Goal: Information Seeking & Learning: Learn about a topic

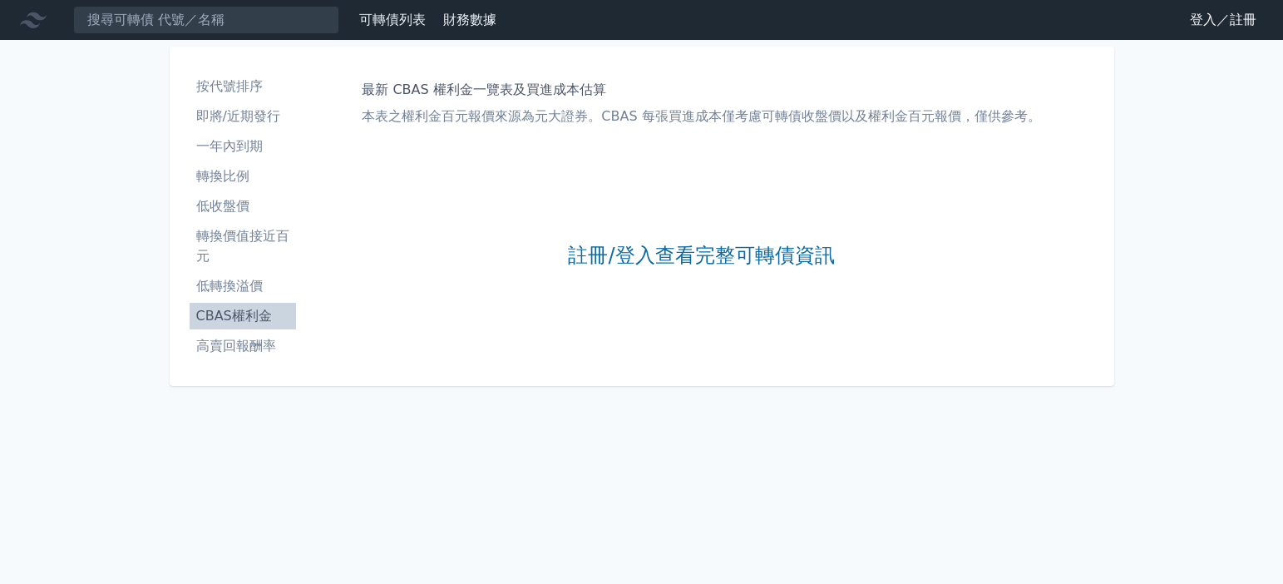
click at [786, 242] on div "註冊/登入查看完整可轉債資訊" at bounding box center [701, 256] width 266 height 220
click at [787, 259] on link "註冊/登入查看完整可轉債資訊" at bounding box center [701, 256] width 266 height 27
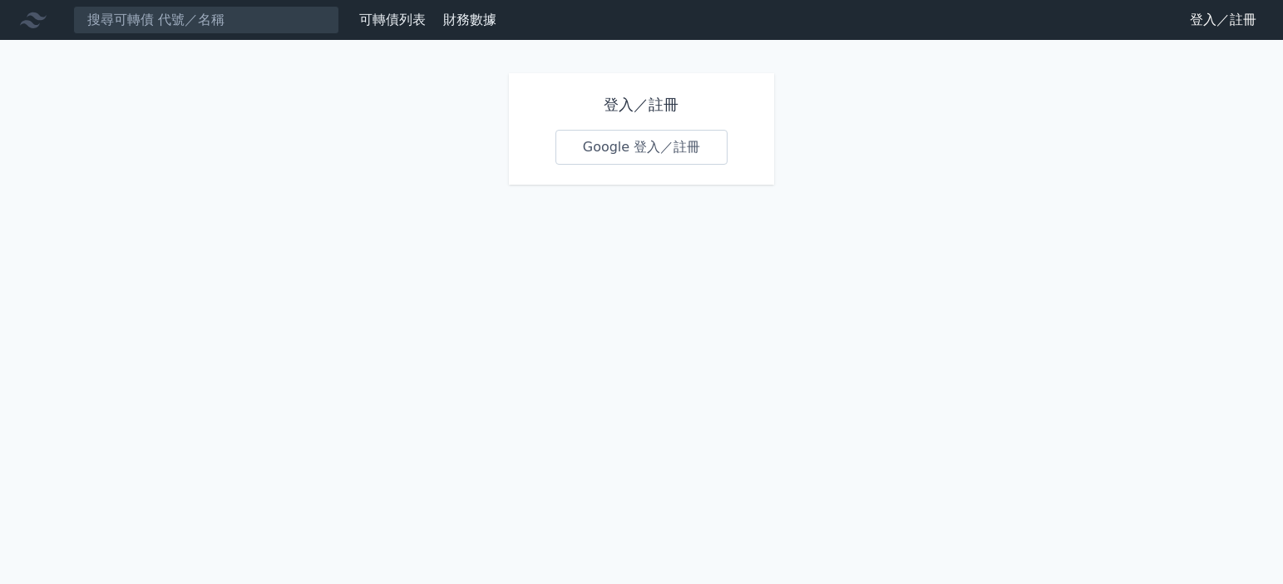
click at [677, 149] on link "Google 登入／註冊" at bounding box center [641, 147] width 173 height 35
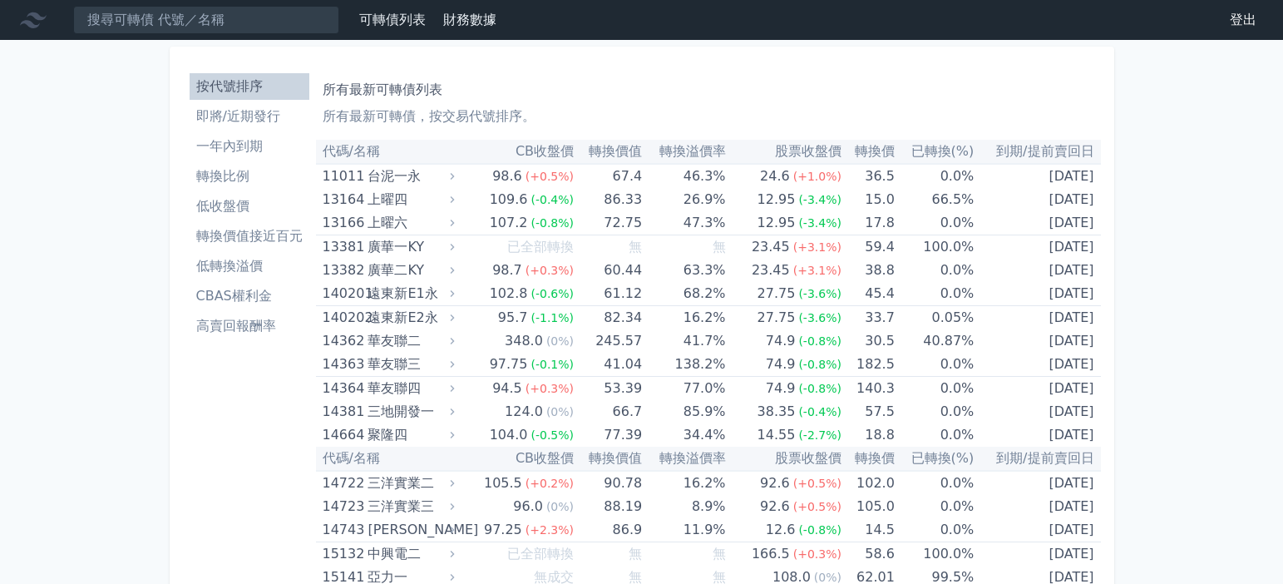
click at [234, 332] on li "高賣回報酬率" at bounding box center [250, 326] width 120 height 20
click at [237, 323] on li "高賣回報酬率" at bounding box center [250, 326] width 120 height 20
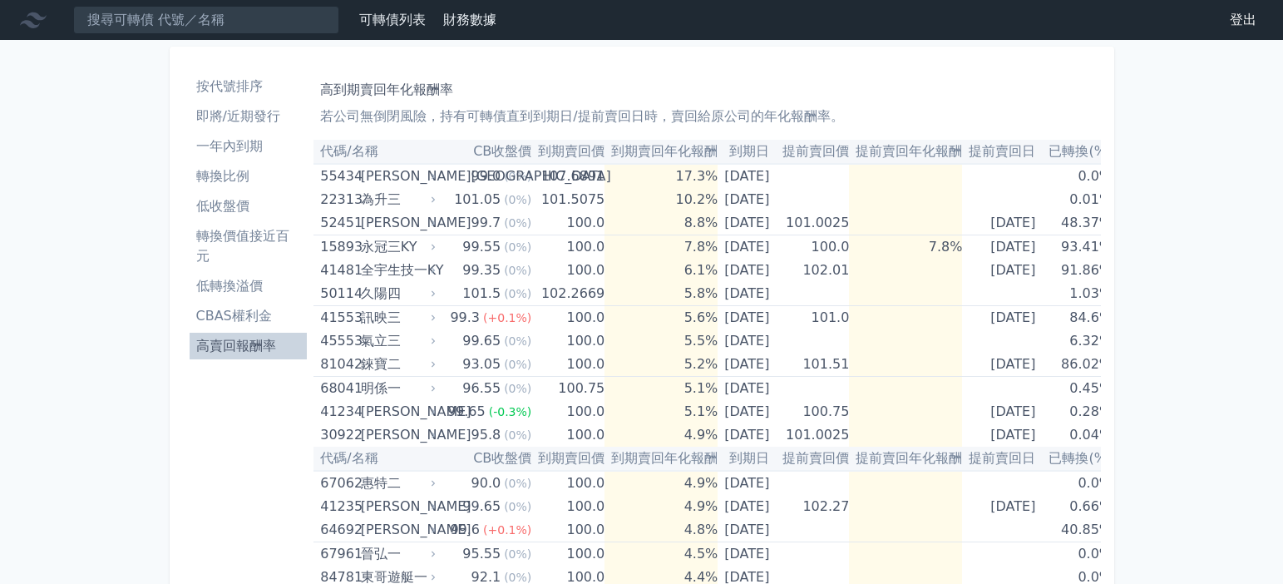
click at [254, 347] on li "高賣回報酬率" at bounding box center [249, 346] width 118 height 20
click at [619, 359] on td "5.2%" at bounding box center [661, 365] width 113 height 24
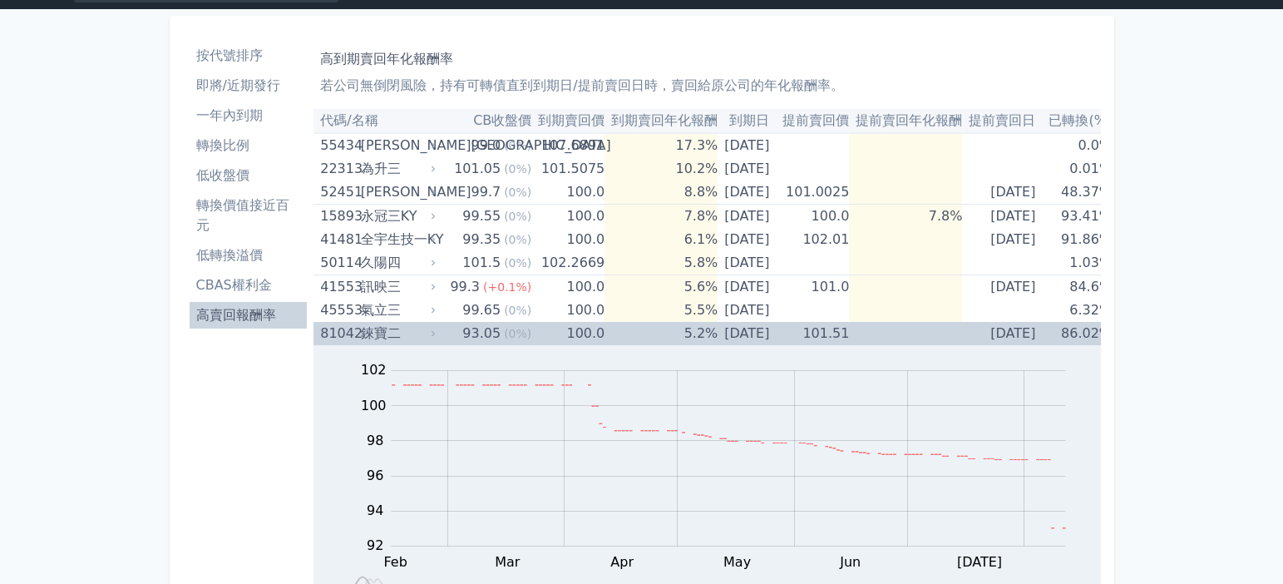
scroll to position [32, 0]
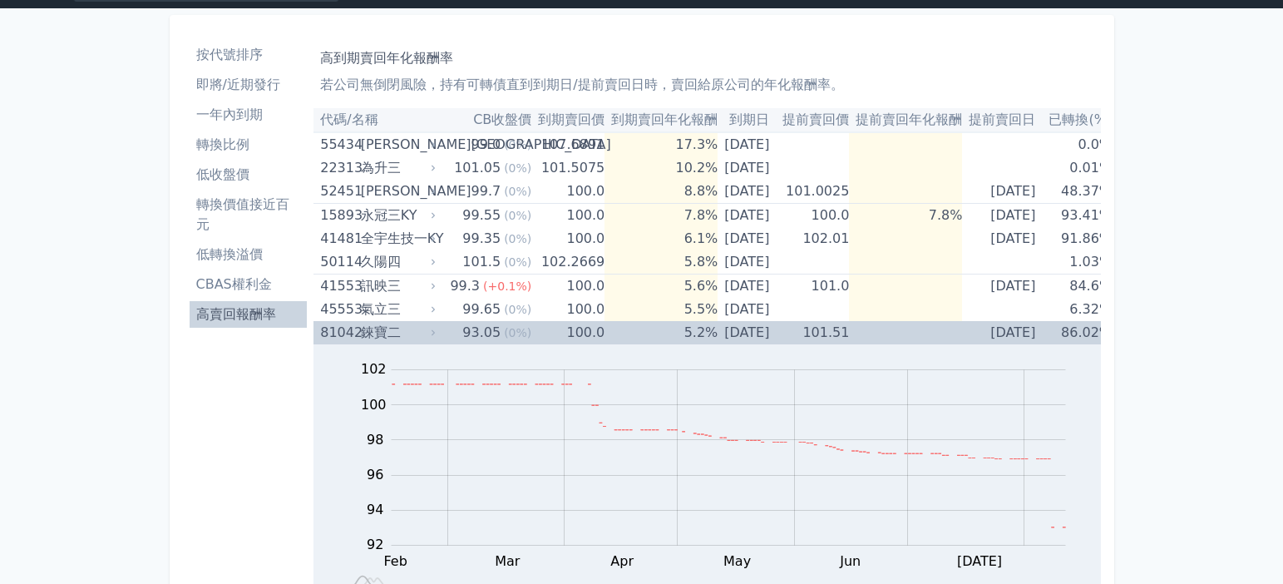
click at [412, 324] on div "錸寶二" at bounding box center [397, 332] width 72 height 23
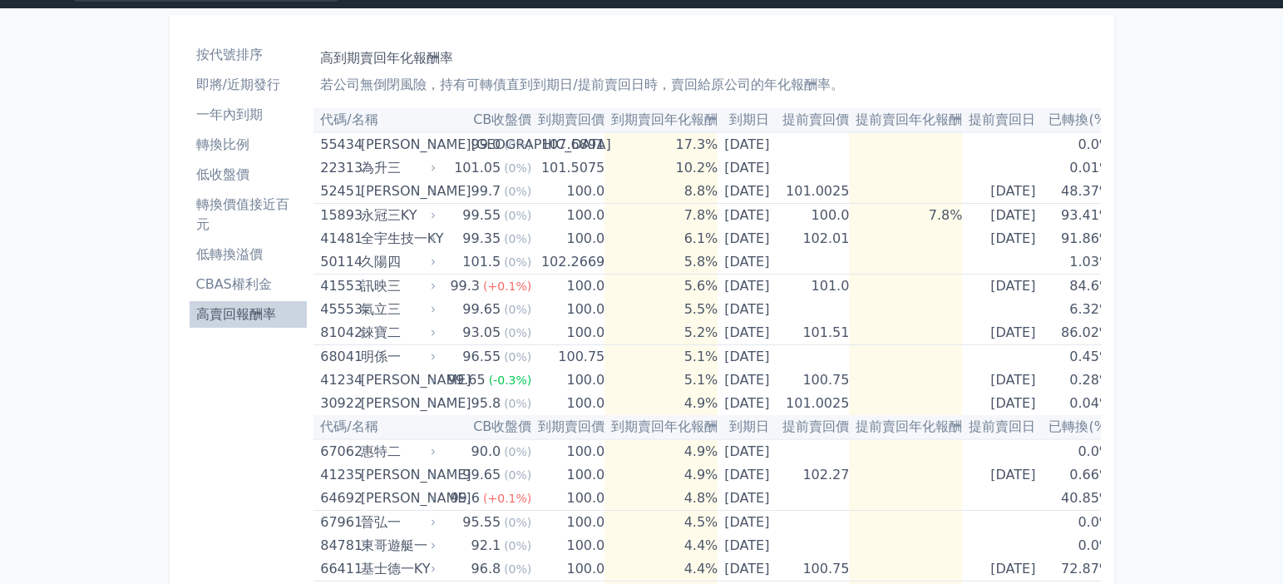
click at [249, 249] on li "低轉換溢價" at bounding box center [249, 254] width 118 height 20
